Goal: Transaction & Acquisition: Purchase product/service

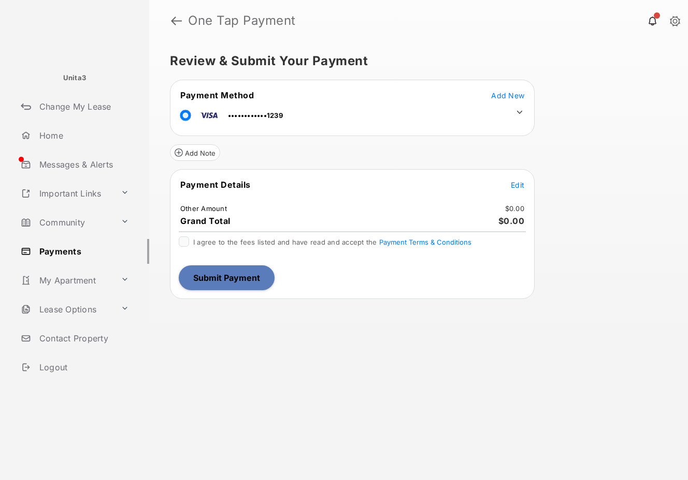
click at [516, 184] on span "Edit" at bounding box center [516, 185] width 13 height 9
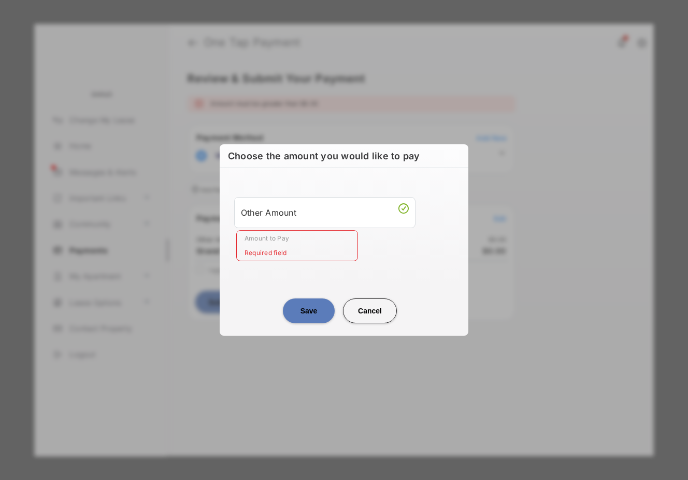
click at [312, 254] on input "Amount to Pay" at bounding box center [297, 245] width 122 height 31
type input "**"
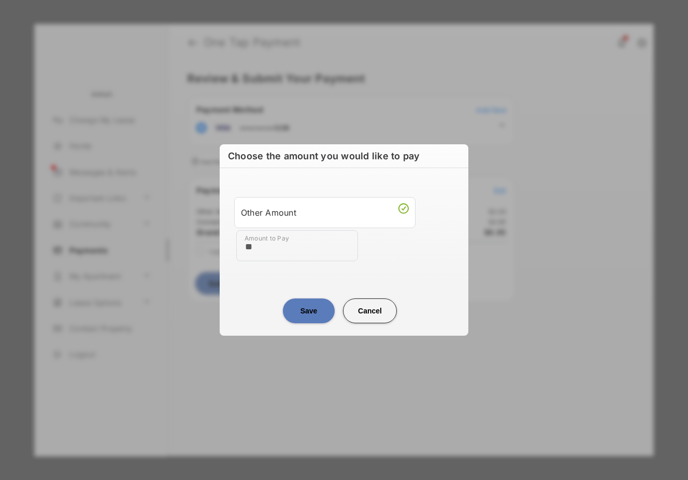
click at [264, 291] on center "Save Cancel" at bounding box center [344, 306] width 224 height 33
click at [300, 308] on button "Save" at bounding box center [309, 311] width 52 height 25
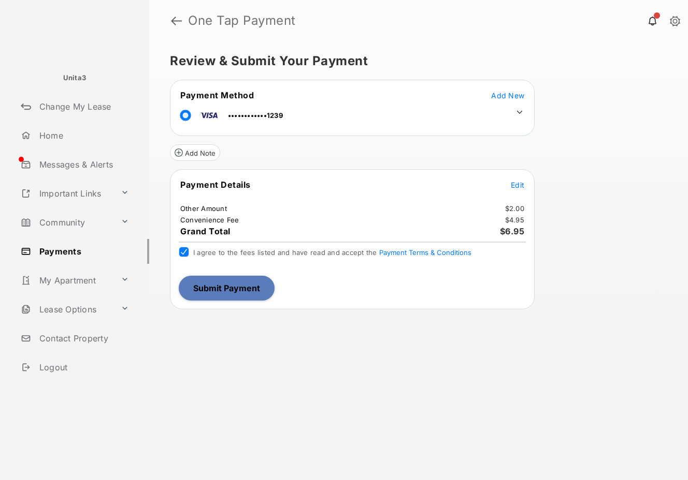
click at [251, 287] on button "Submit Payment" at bounding box center [227, 288] width 96 height 25
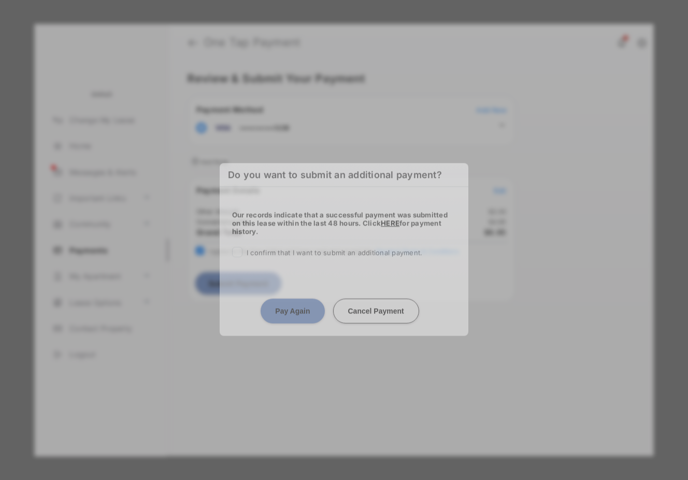
click at [251, 287] on div "Pay Again Cancel Payment" at bounding box center [344, 302] width 249 height 46
click at [251, 291] on center "Pay Again Cancel Payment" at bounding box center [344, 307] width 224 height 33
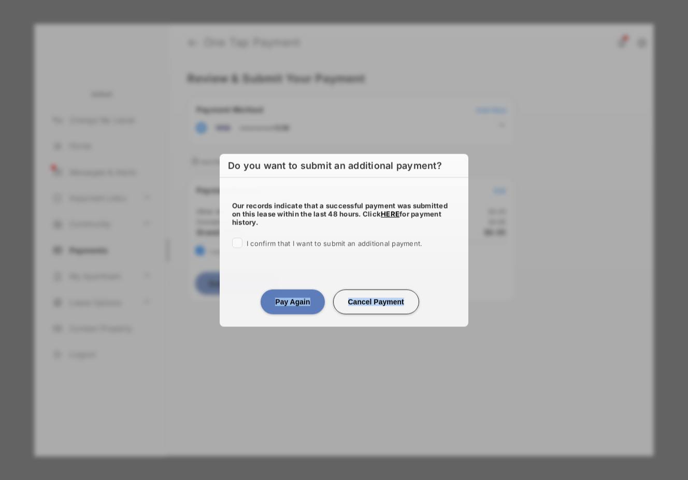
click at [251, 287] on center "Pay Again Cancel Payment" at bounding box center [344, 298] width 224 height 33
click at [303, 251] on div "Our records indicate that a successful payment was submitted on this lease with…" at bounding box center [344, 223] width 249 height 91
click at [298, 297] on button "Pay Again" at bounding box center [292, 301] width 64 height 25
click at [298, 297] on div "Do you want to submit an additional payment? Our records indicate that a succes…" at bounding box center [344, 240] width 688 height 480
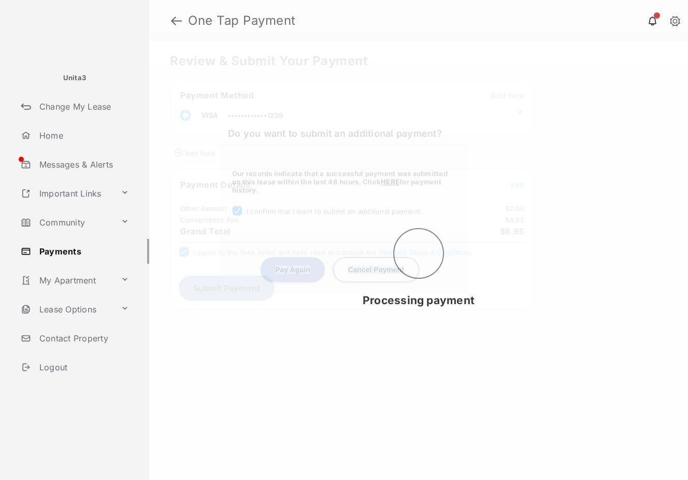
click at [298, 297] on div "Do you want to submit an additional payment? Our records indicate that a succes…" at bounding box center [344, 240] width 688 height 480
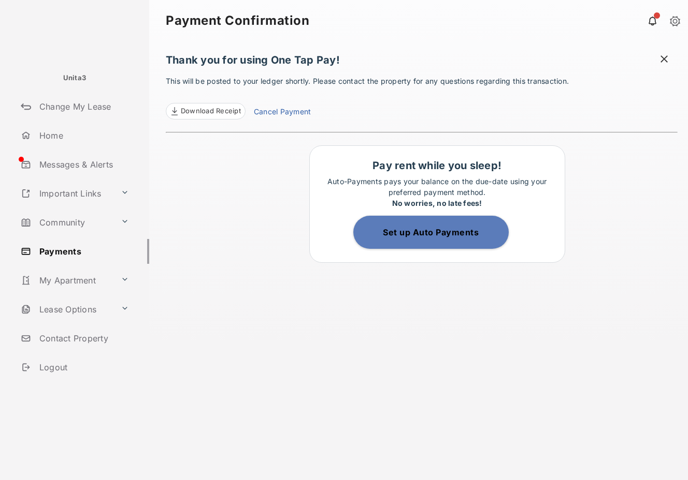
click at [530, 331] on div "Thank you for using One Tap Pay! This will be posted to your ledger shortly. Pl…" at bounding box center [422, 260] width 512 height 439
click at [553, 327] on div "Thank you for using One Tap Pay! This will be posted to your ledger shortly. Pl…" at bounding box center [422, 260] width 512 height 439
click at [587, 30] on header "Payment Confirmation" at bounding box center [418, 20] width 538 height 41
click at [551, 52] on div "Thank you for using One Tap Pay! This will be posted to your ledger shortly. Pl…" at bounding box center [422, 260] width 512 height 439
